Goal: Find specific page/section: Find specific page/section

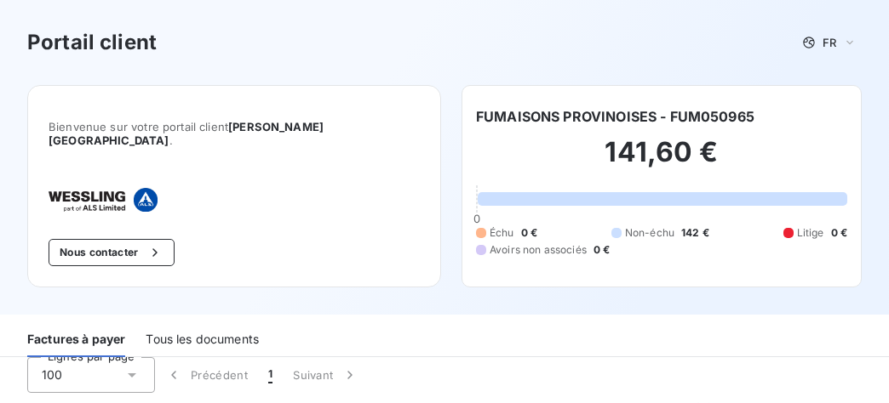
click at [114, 322] on div "Factures à payer" at bounding box center [76, 340] width 98 height 36
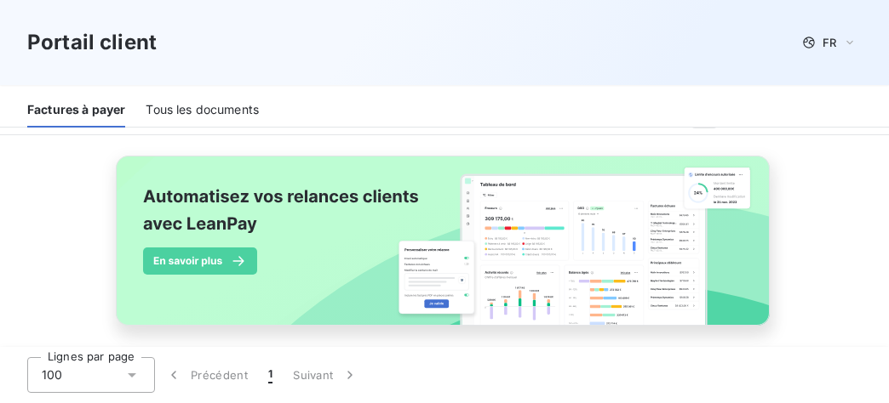
click at [883, 355] on div "Lignes par page 100 Précédent 1 Suivant" at bounding box center [444, 375] width 889 height 56
click at [49, 104] on div "Factures à payer" at bounding box center [76, 110] width 98 height 36
click at [53, 107] on div "Factures à payer" at bounding box center [76, 110] width 98 height 36
click at [134, 371] on icon at bounding box center [131, 375] width 17 height 17
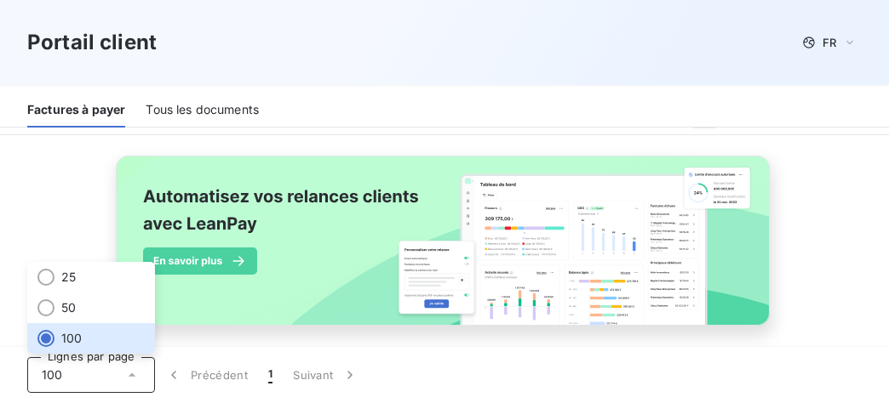
click at [315, 82] on div "Portail client FR" at bounding box center [444, 42] width 889 height 85
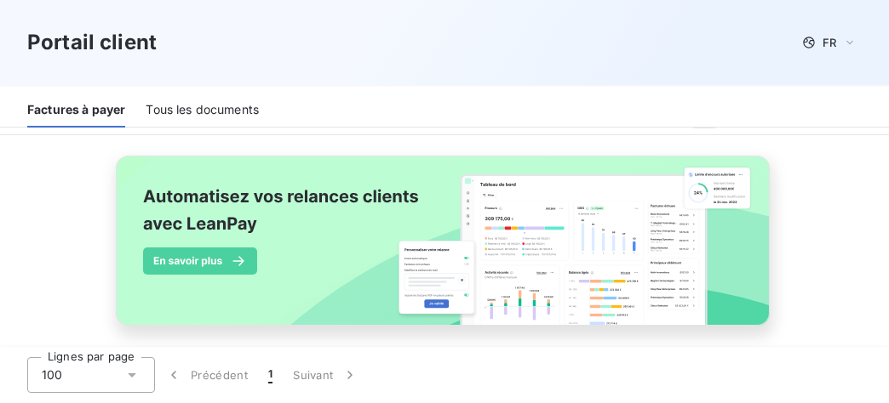
click at [883, 70] on div "Portail client FR" at bounding box center [444, 42] width 889 height 85
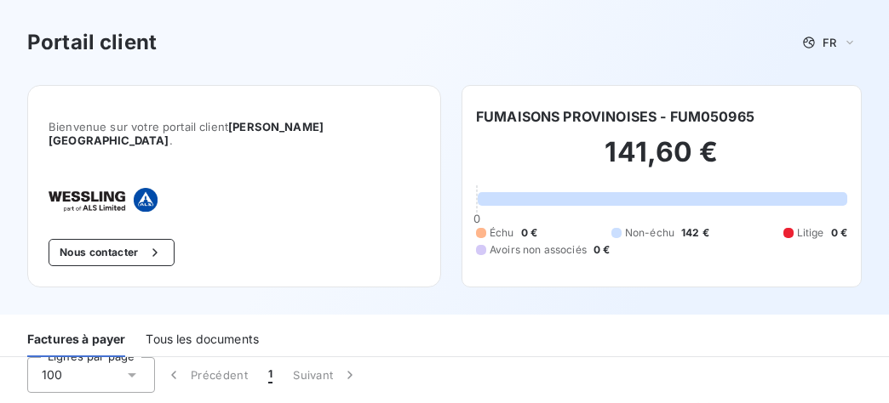
click at [529, 148] on h2 "141,60 €" at bounding box center [661, 160] width 371 height 51
